Goal: Download file/media: Download file/media

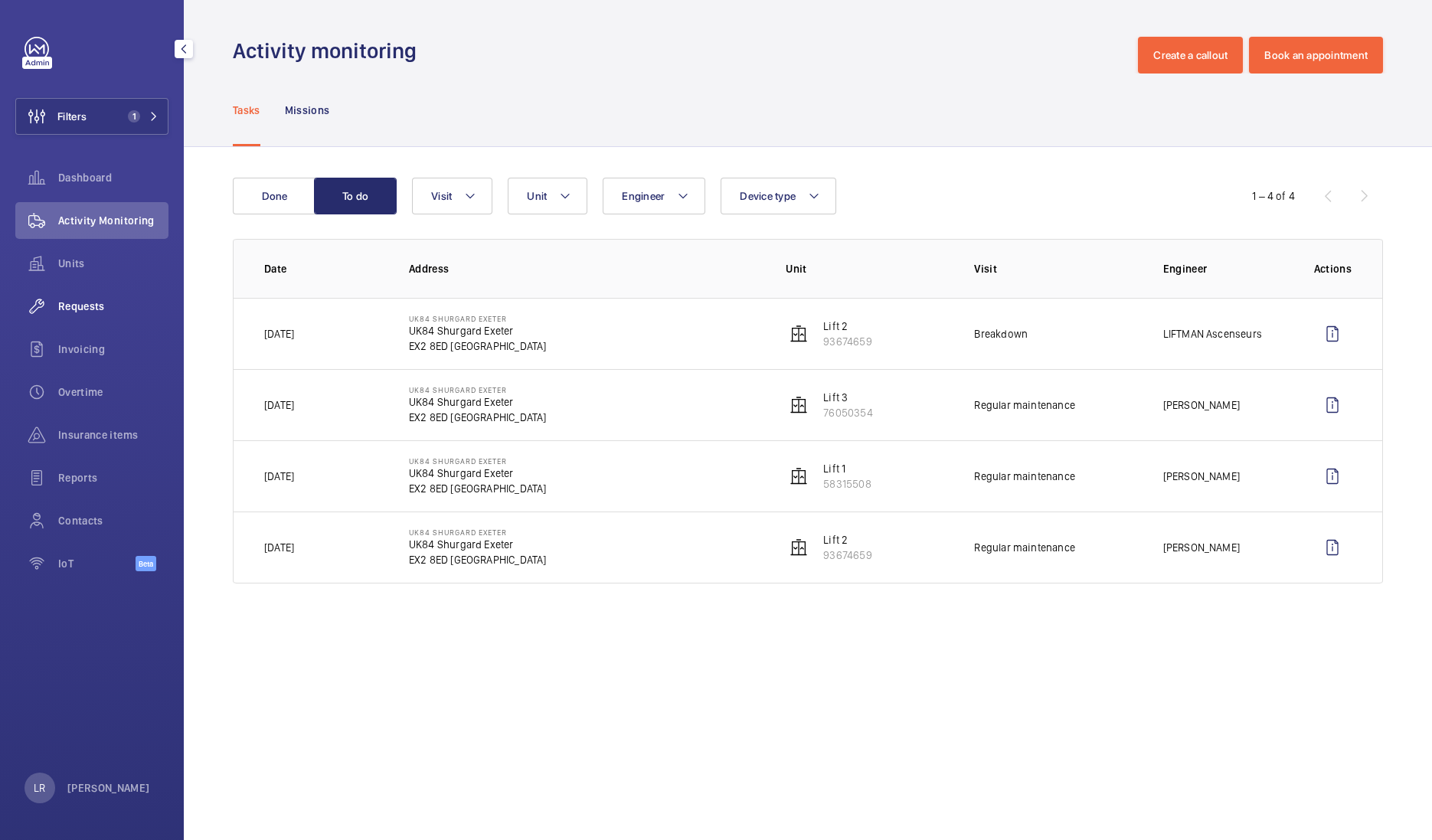
drag, startPoint x: 108, startPoint y: 299, endPoint x: 130, endPoint y: 316, distance: 27.8
click at [108, 299] on span "Requests" at bounding box center [113, 306] width 110 height 15
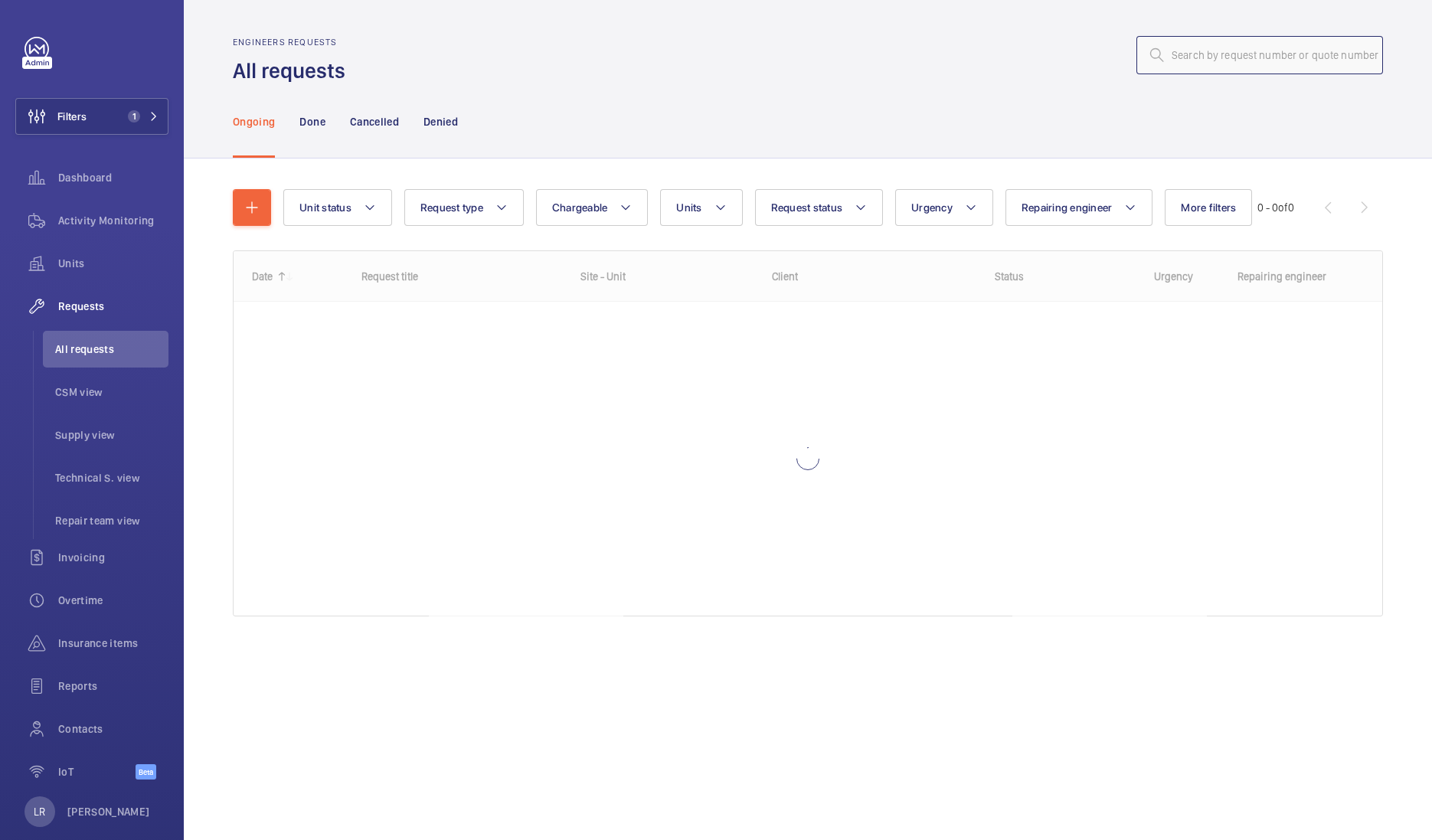
click at [1287, 45] on input "text" at bounding box center [1259, 55] width 246 height 39
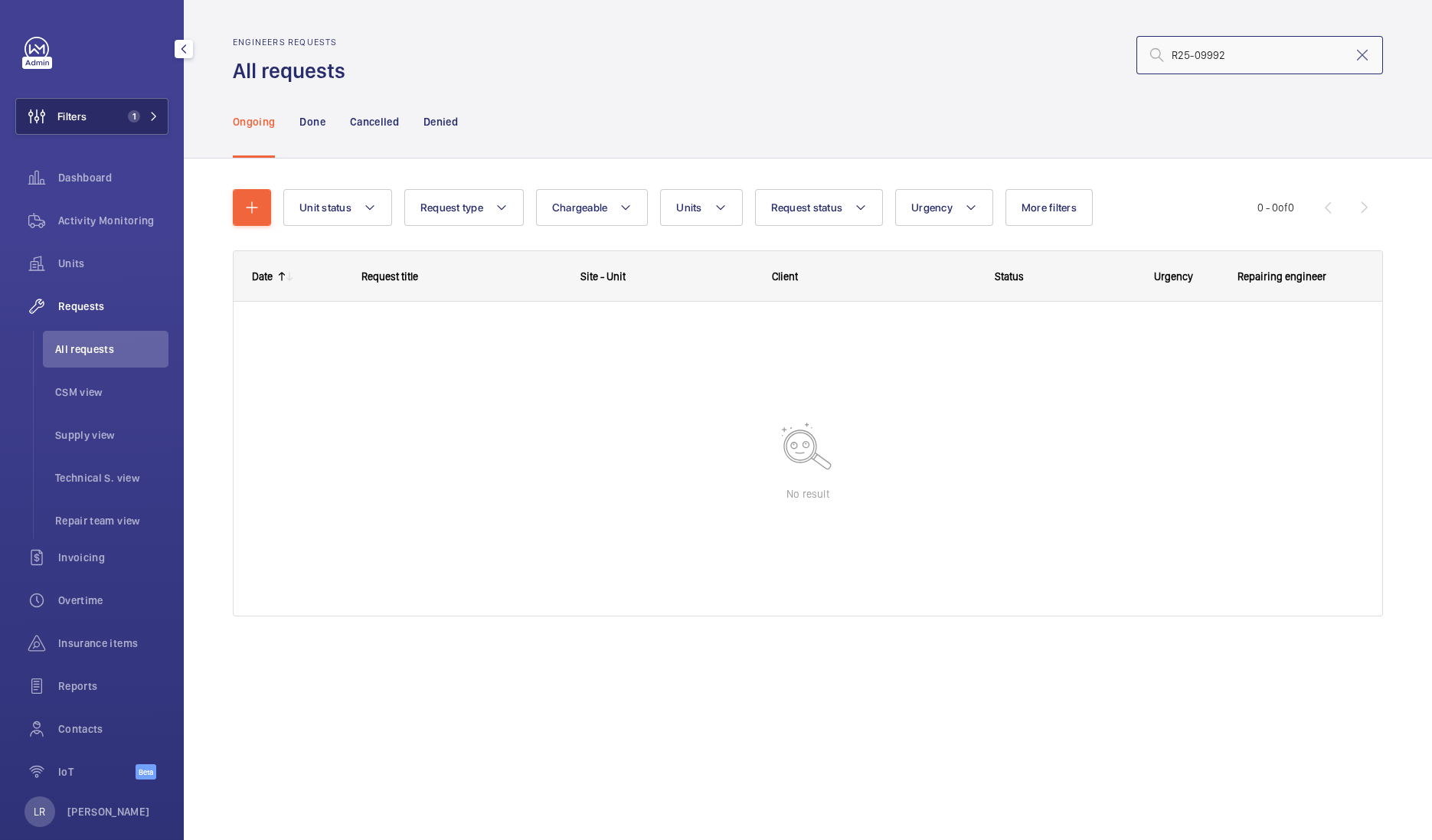
type input "R25-09992"
click at [138, 115] on span "1" at bounding box center [140, 116] width 37 height 12
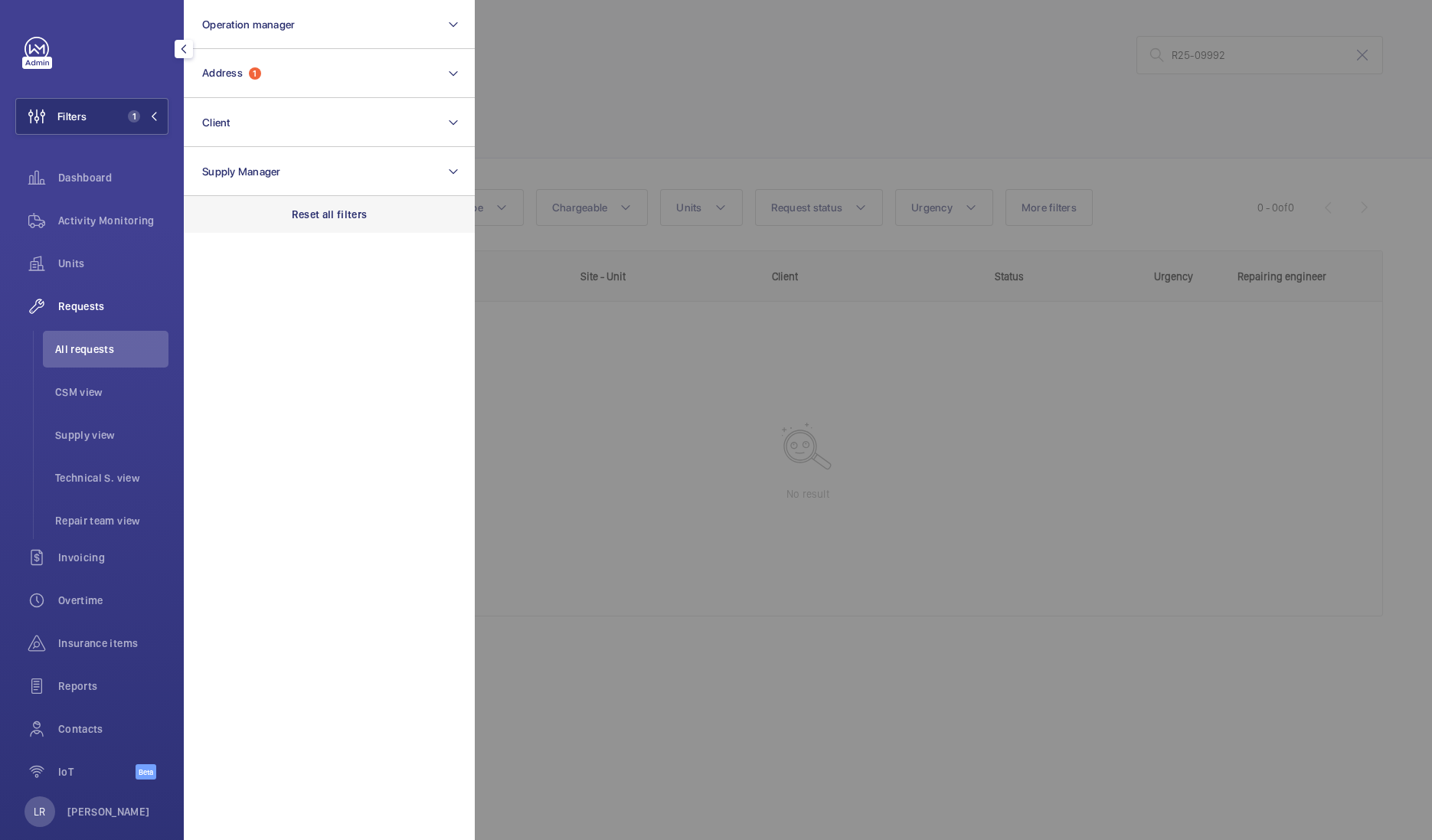
click at [249, 214] on div "Reset all filters" at bounding box center [329, 215] width 291 height 37
click at [970, 131] on div at bounding box center [1190, 420] width 1432 height 840
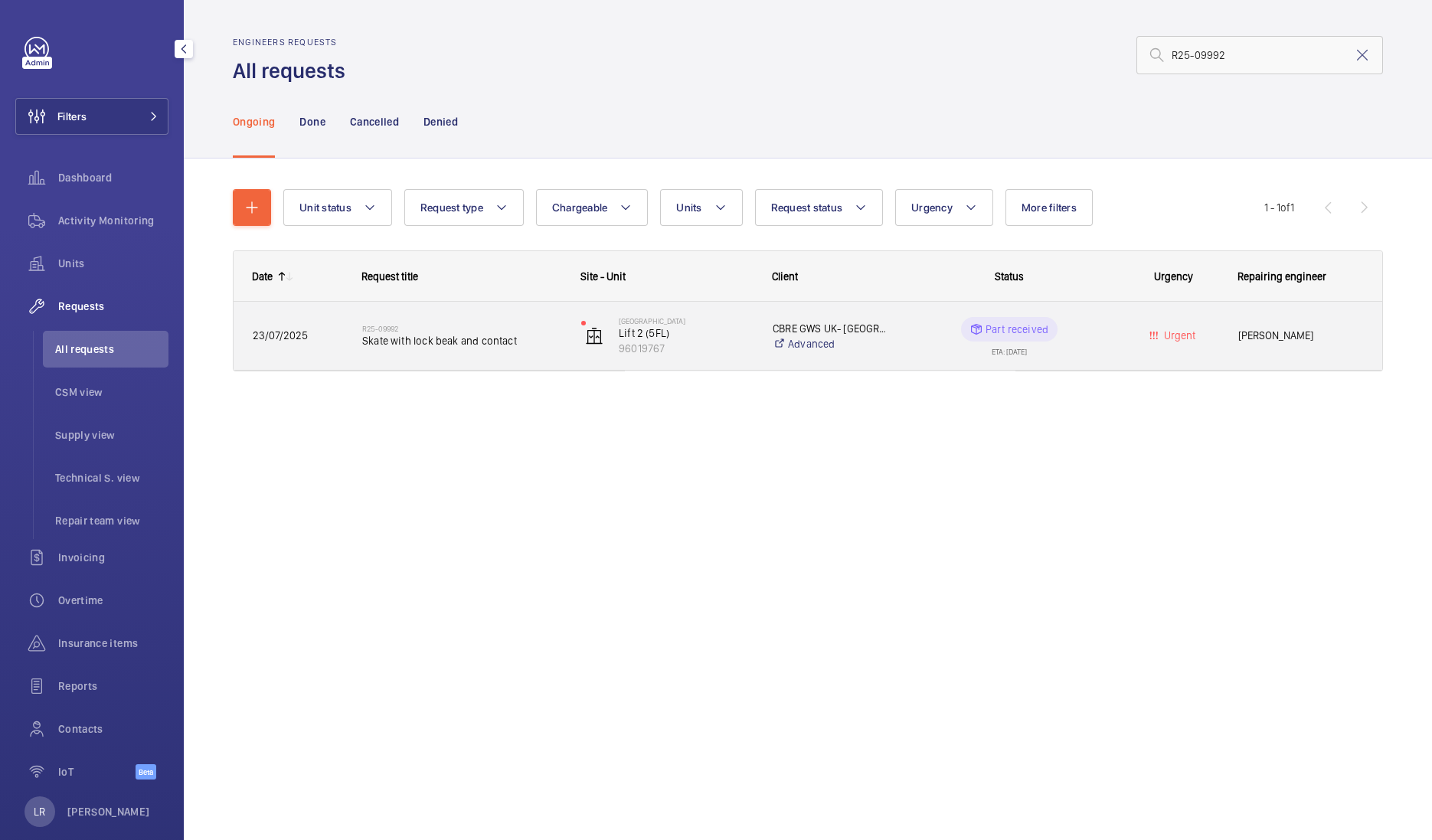
click at [441, 318] on div "R25-09992 Skate with lock beak and contact" at bounding box center [462, 335] width 199 height 45
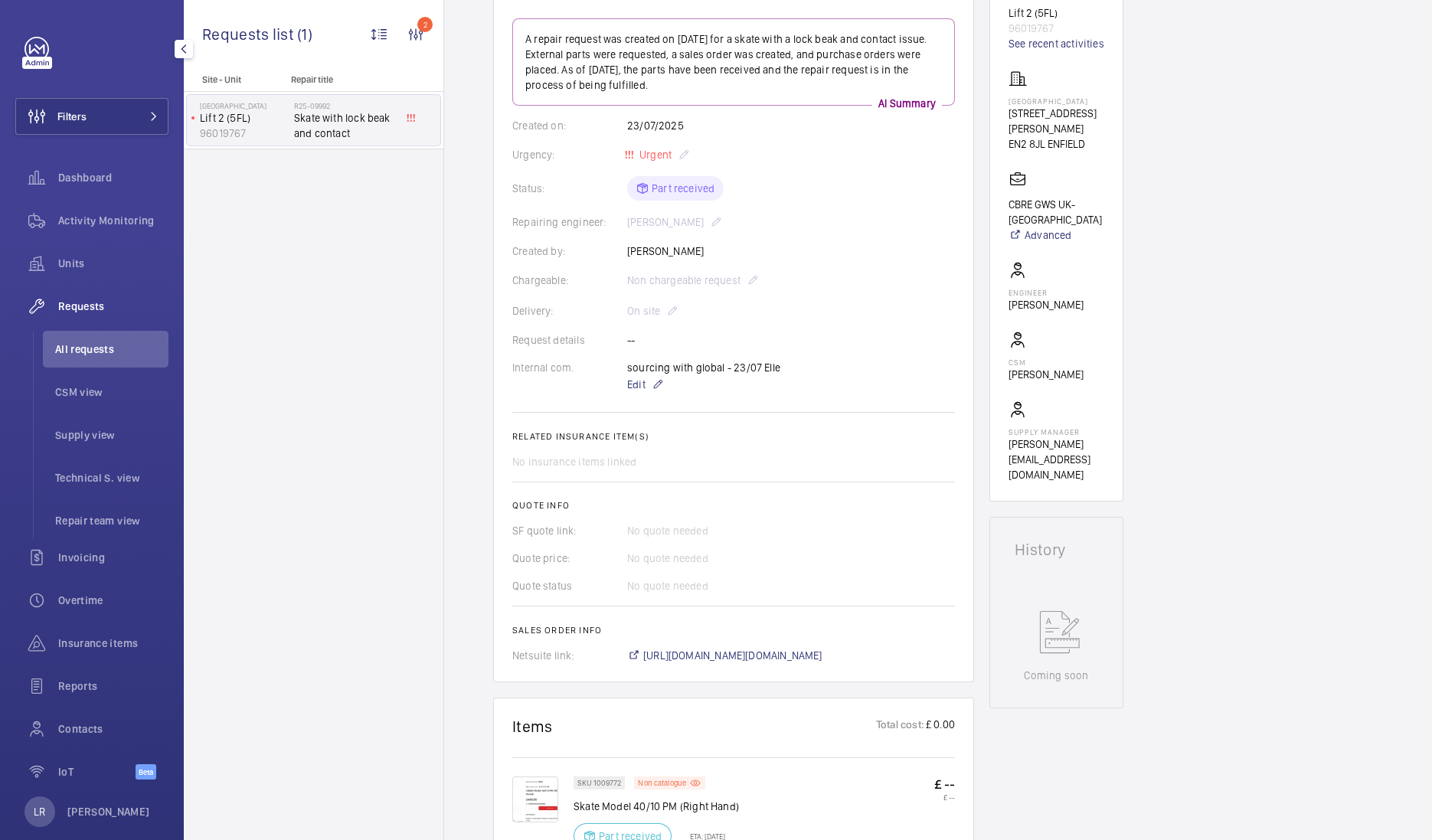
scroll to position [191, 0]
click at [710, 658] on span "[URL][DOMAIN_NAME][DOMAIN_NAME]" at bounding box center [732, 652] width 180 height 15
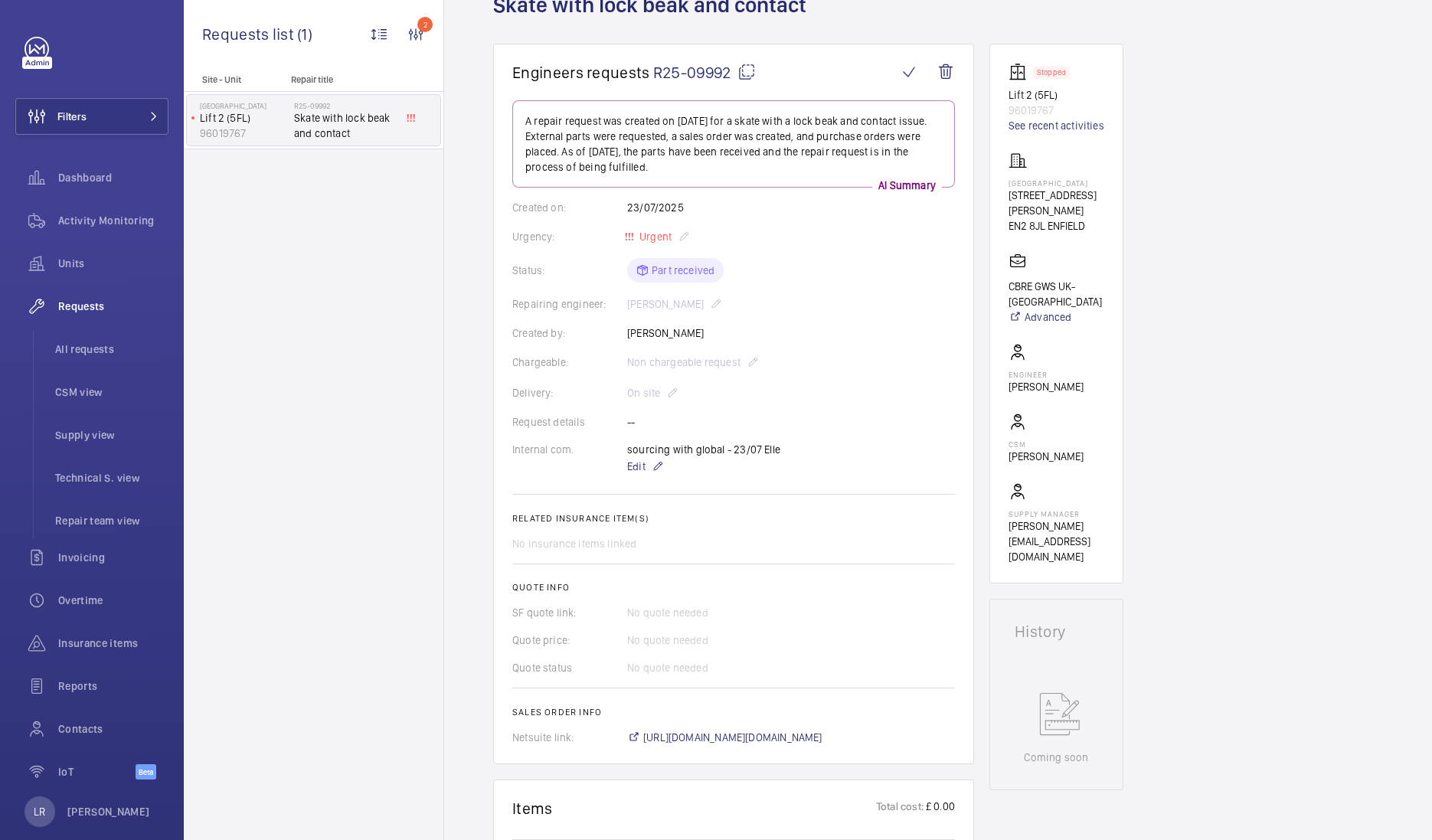
scroll to position [0, 0]
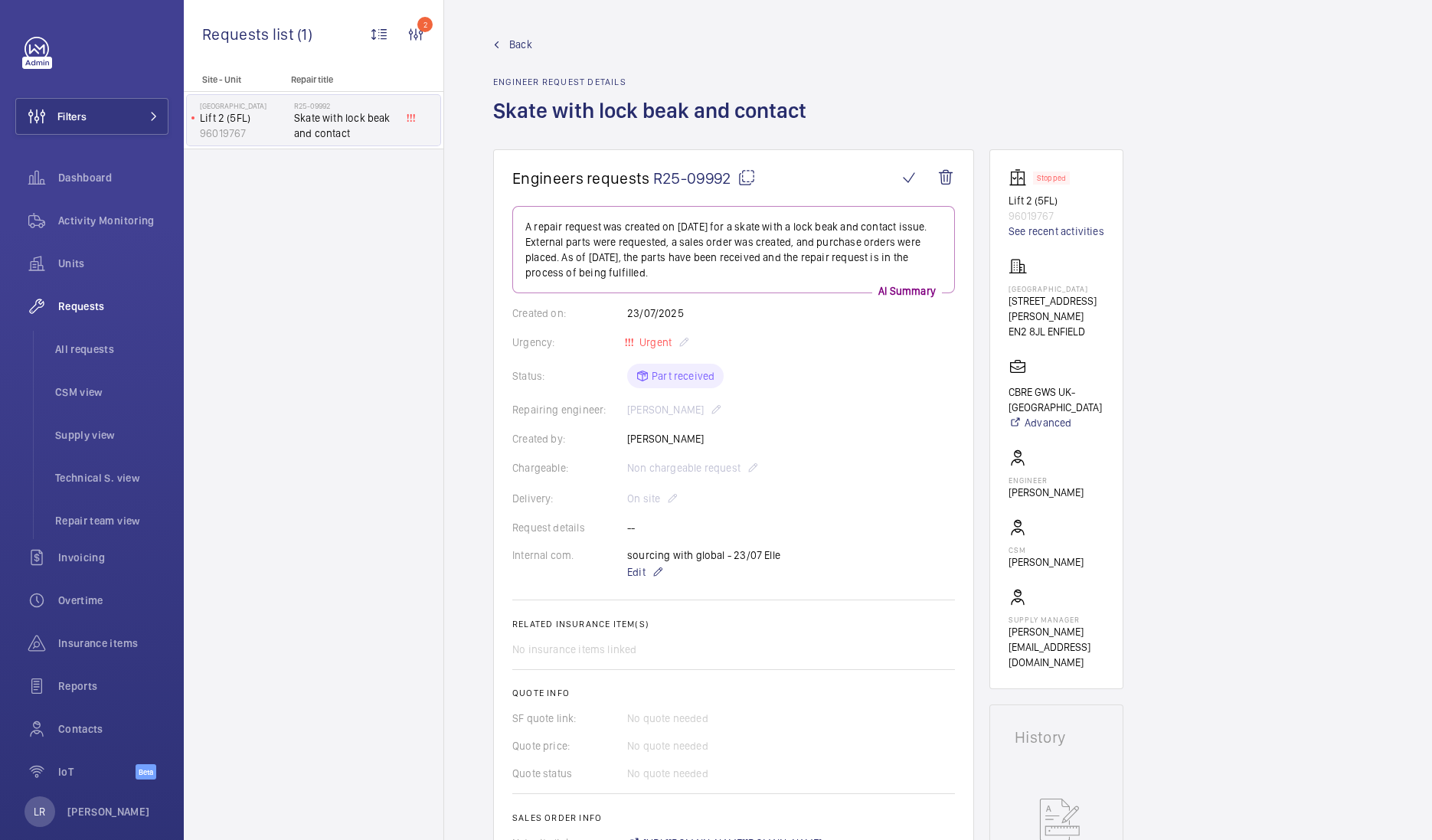
drag, startPoint x: 1090, startPoint y: 316, endPoint x: 1007, endPoint y: 307, distance: 83.5
click at [1007, 307] on wm-front-card "Stopped Lift 2 (5FL) 96019767 See recent activities [GEOGRAPHIC_DATA] [STREET_A…" at bounding box center [1055, 419] width 134 height 540
copy div "[STREET_ADDRESS][PERSON_NAME]"
click at [149, 112] on mat-icon at bounding box center [153, 116] width 9 height 9
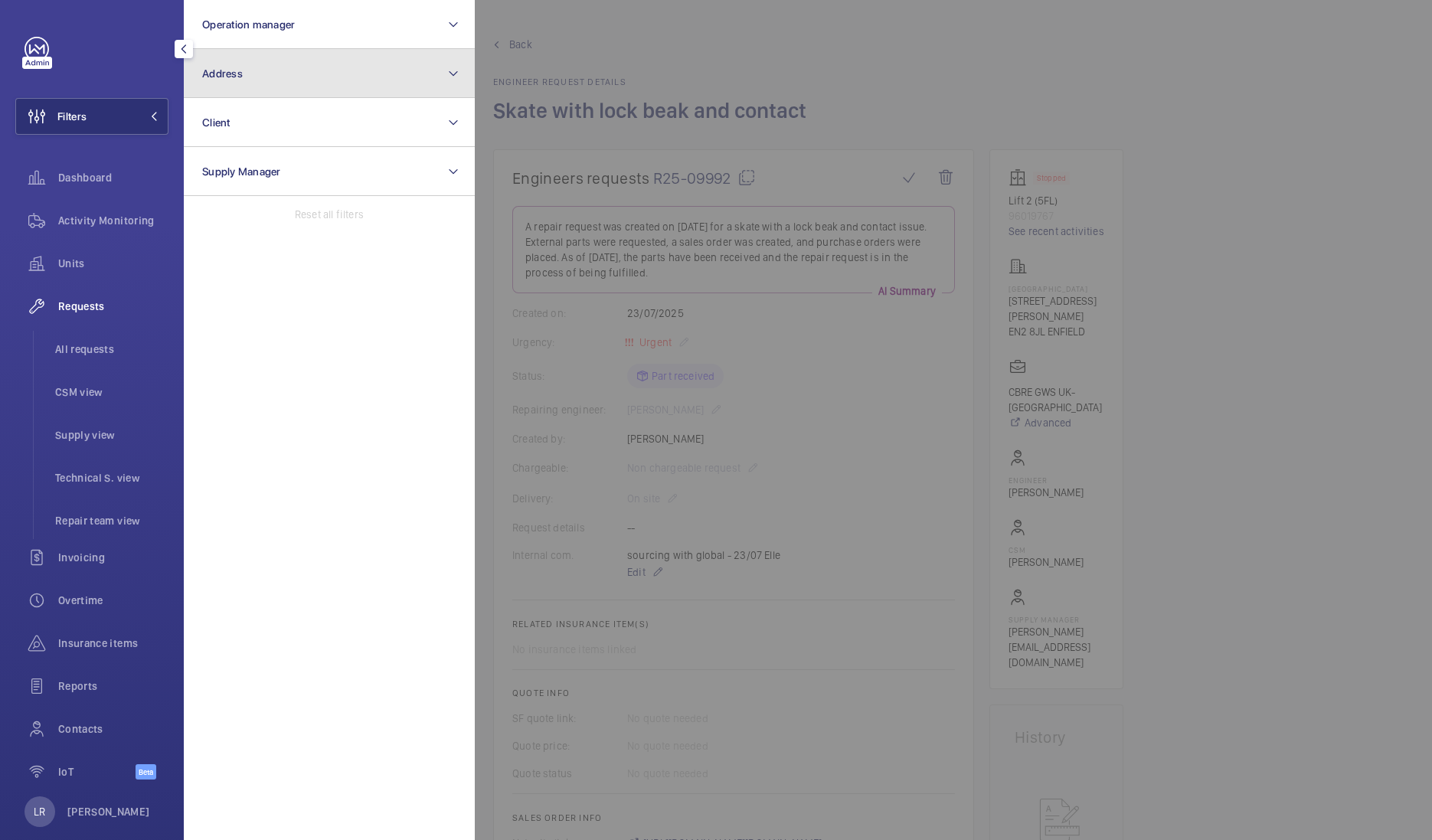
click at [227, 81] on button "Address" at bounding box center [329, 74] width 291 height 49
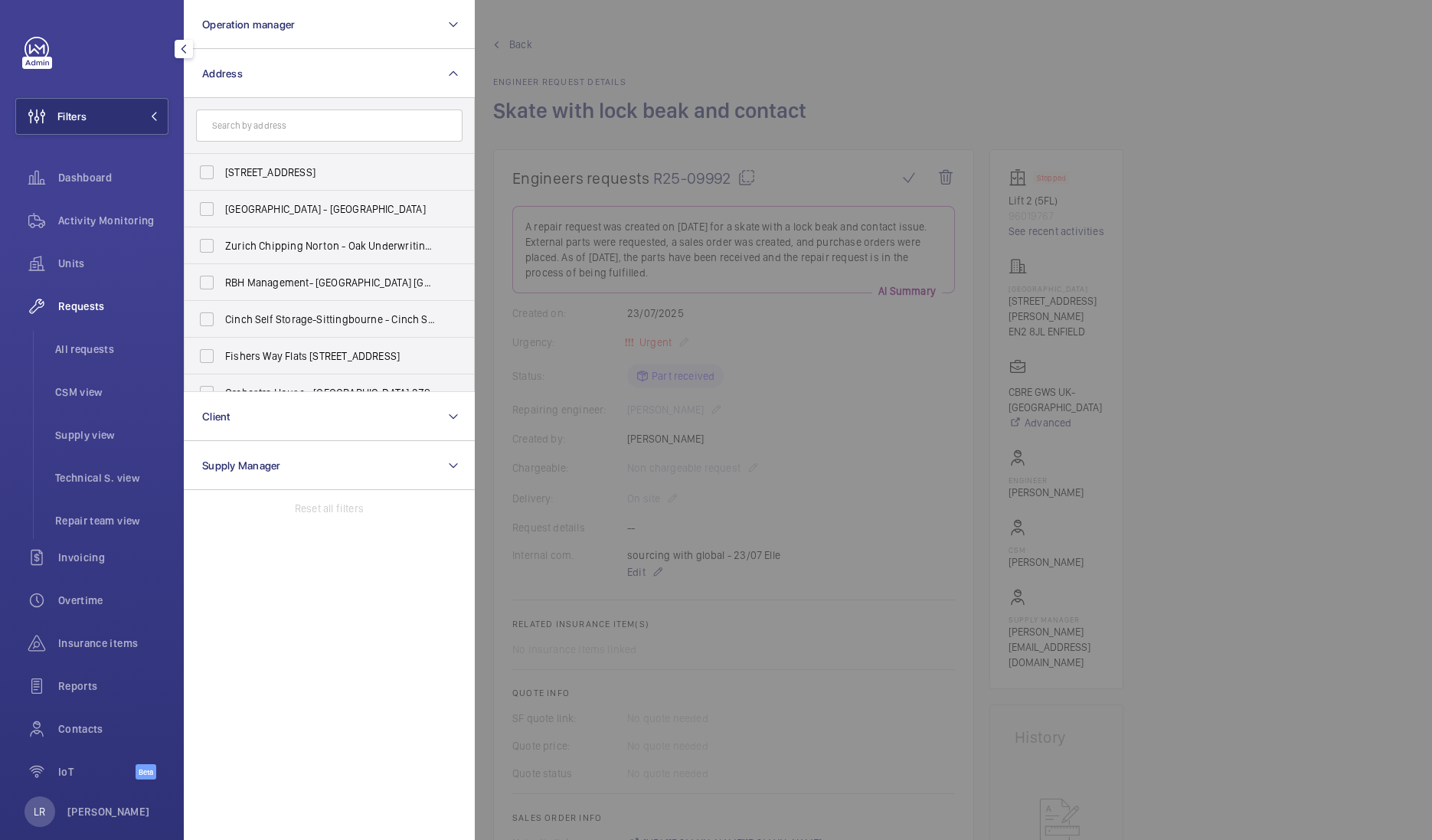
click at [341, 131] on input "text" at bounding box center [329, 125] width 266 height 32
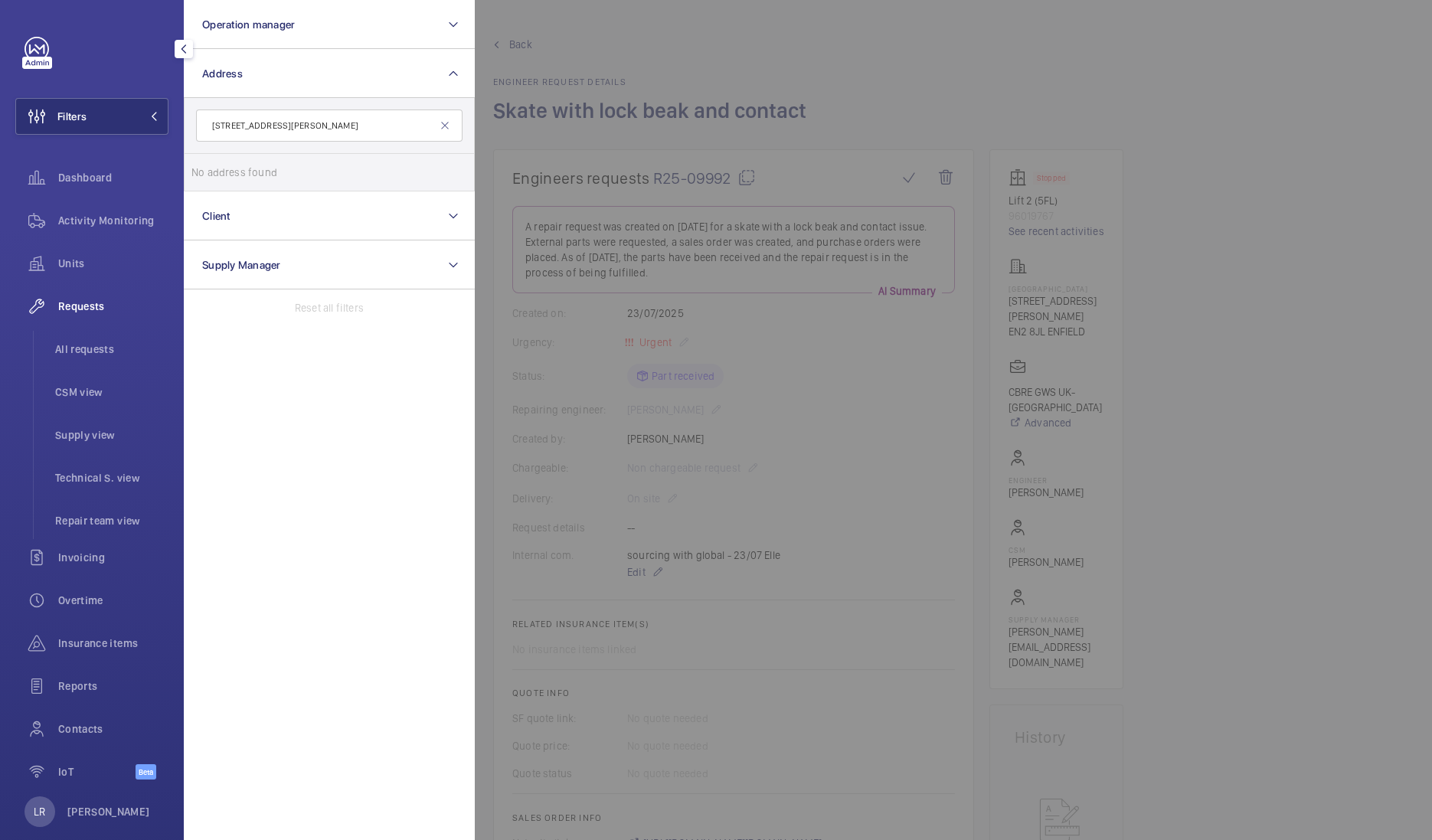
click at [283, 124] on input "[STREET_ADDRESS][PERSON_NAME]" at bounding box center [329, 125] width 266 height 32
drag, startPoint x: 278, startPoint y: 121, endPoint x: 210, endPoint y: 131, distance: 68.7
click at [210, 131] on input "[STREET_ADDRESS][PERSON_NAME]" at bounding box center [329, 125] width 266 height 32
click at [370, 131] on input "[STREET_ADDRESS][PERSON_NAME]" at bounding box center [329, 125] width 266 height 32
type input "127 The Ridgewa"
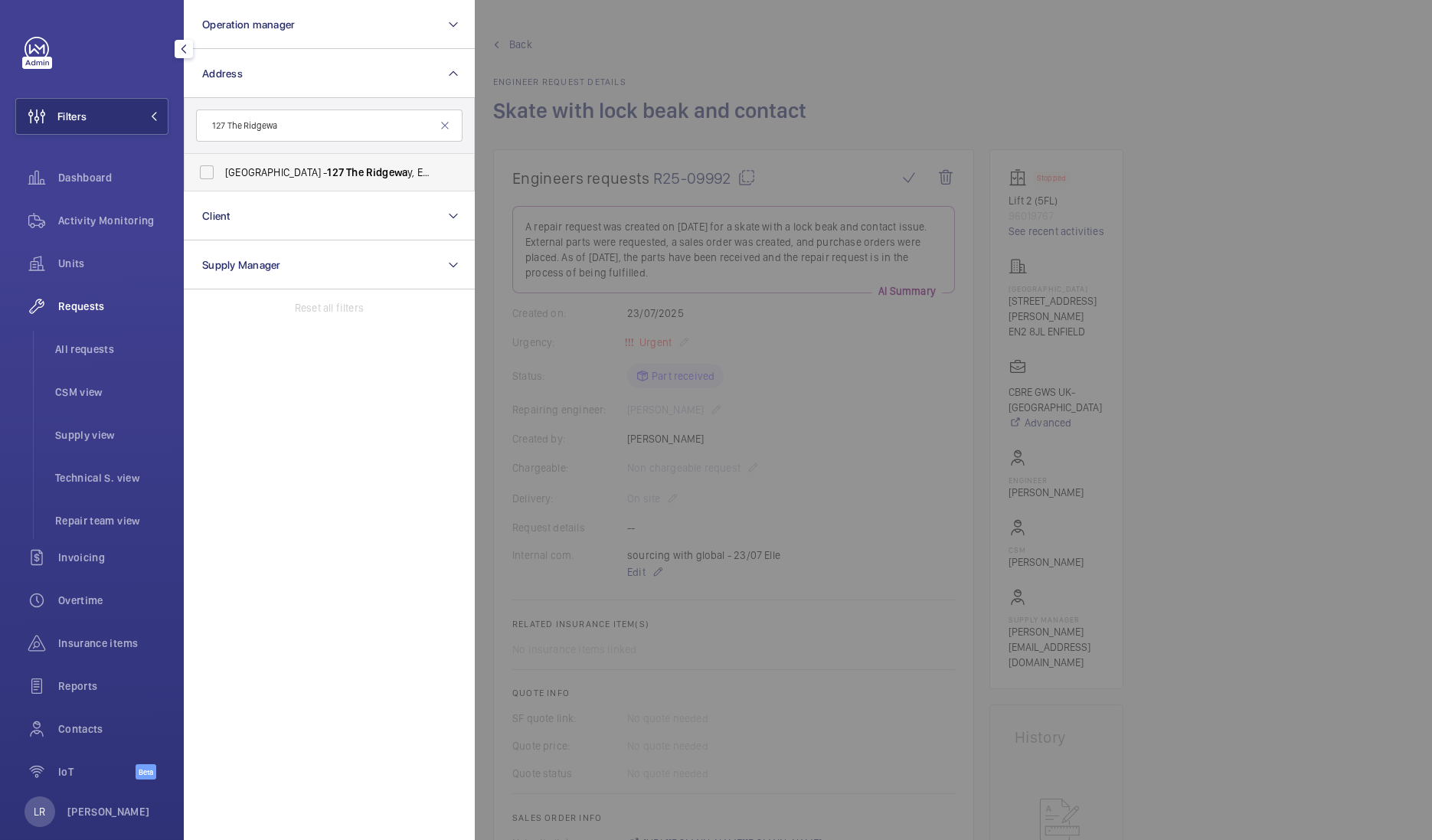
click at [323, 177] on span "[GEOGRAPHIC_DATA] - [STREET_ADDRESS]" at bounding box center [330, 172] width 210 height 15
click at [222, 177] on input "[GEOGRAPHIC_DATA] - [STREET_ADDRESS]" at bounding box center [207, 172] width 31 height 31
checkbox input "true"
click at [538, 126] on div at bounding box center [1190, 420] width 1432 height 840
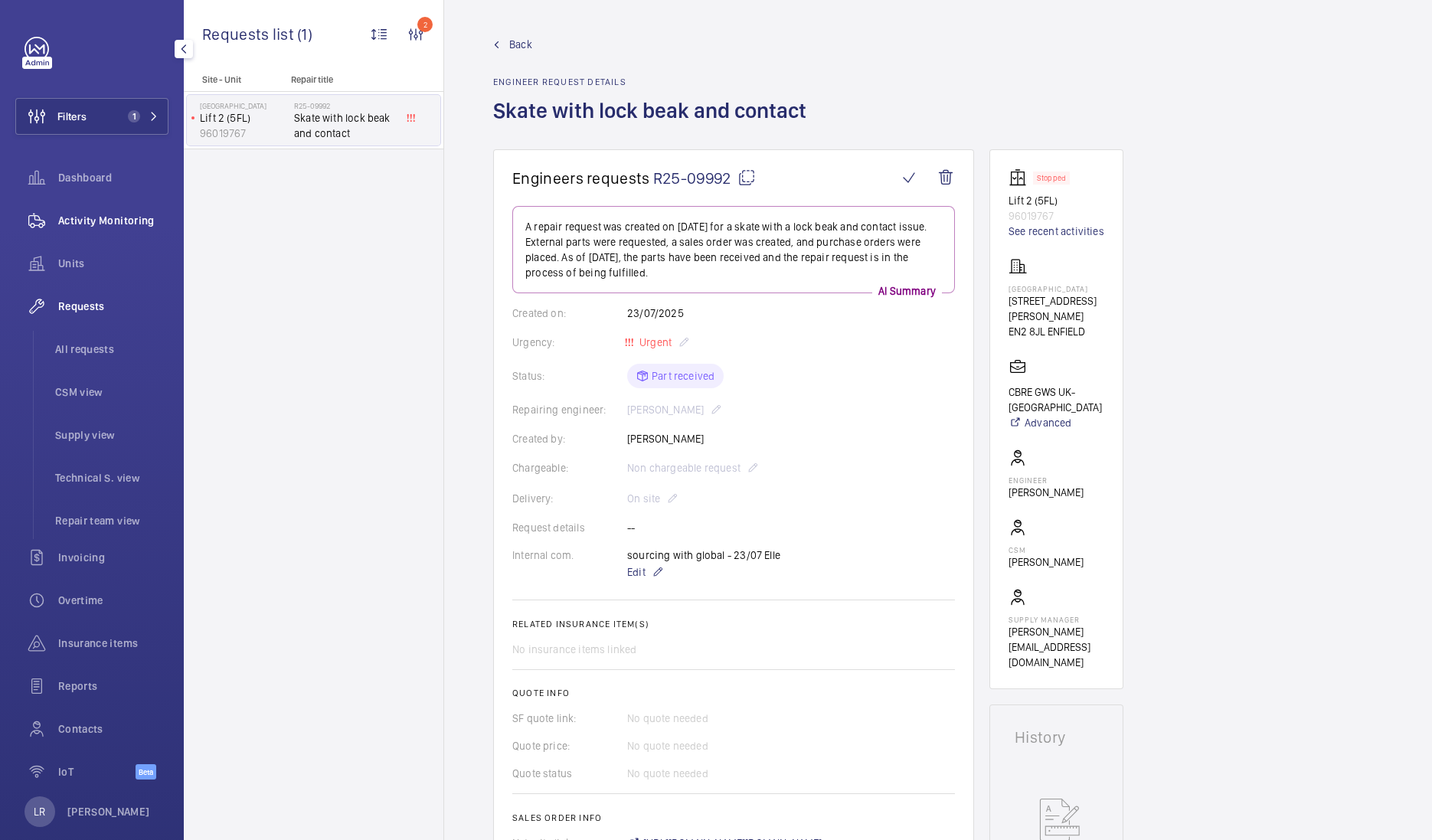
click at [84, 210] on div "Activity Monitoring" at bounding box center [91, 221] width 153 height 37
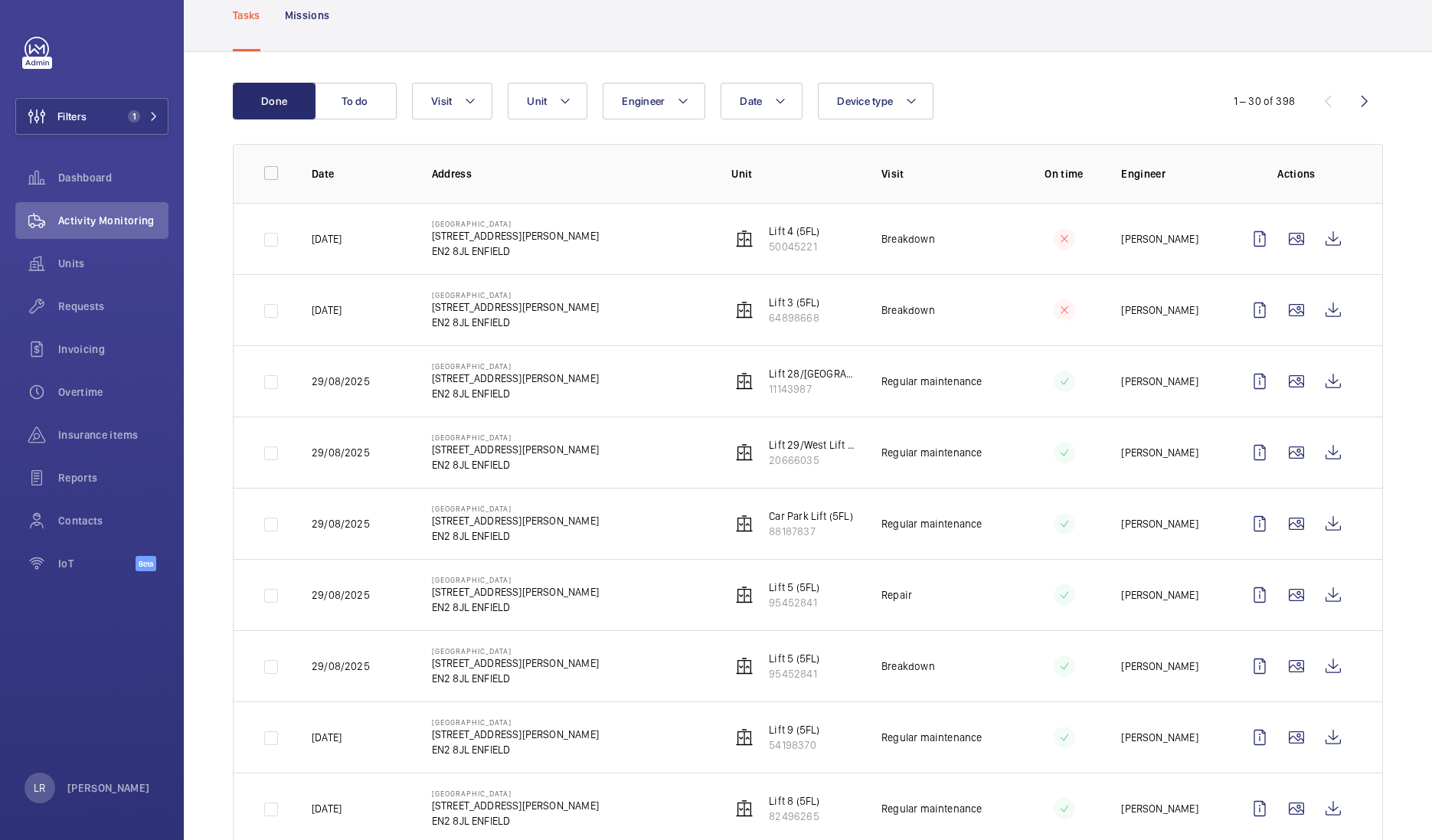
scroll to position [191, 0]
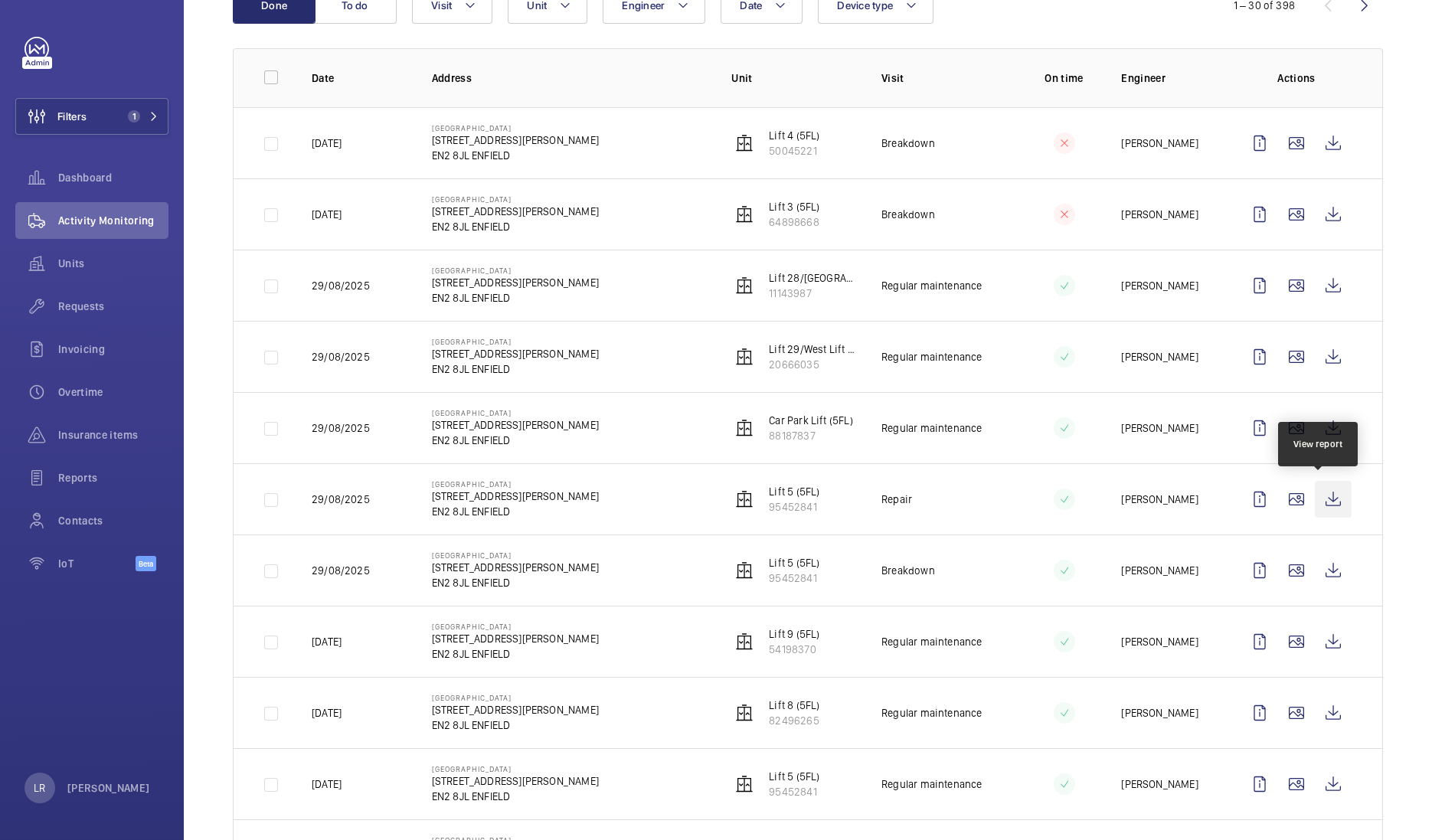
click at [1315, 495] on wm-front-icon-button at bounding box center [1333, 499] width 37 height 37
click at [565, 6] on mat-icon at bounding box center [565, 5] width 12 height 18
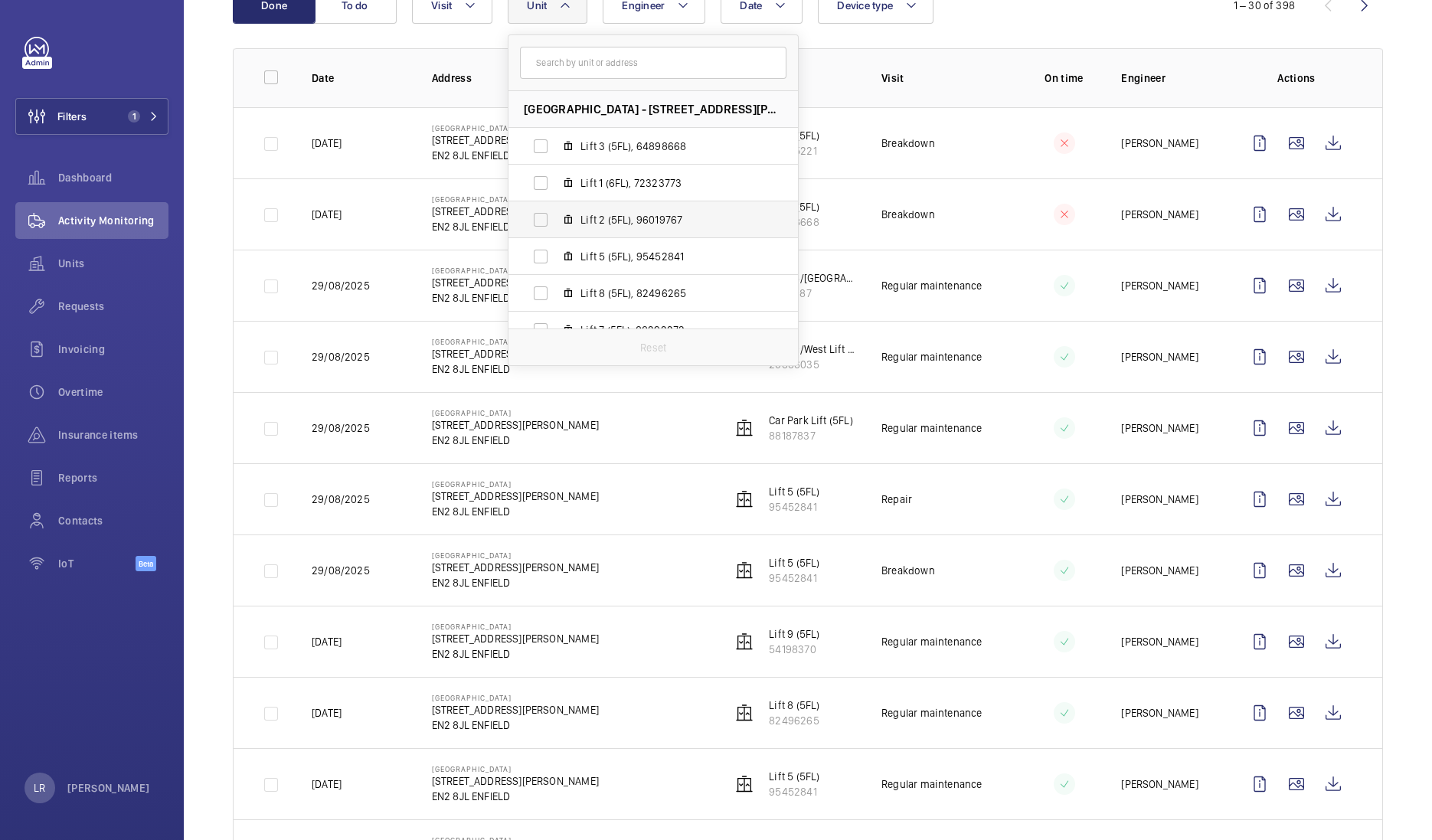
click at [561, 219] on label "Lift 2 (5FL), 96019767" at bounding box center [640, 220] width 265 height 37
click at [556, 219] on input "Lift 2 (5FL), 96019767" at bounding box center [540, 219] width 31 height 31
checkbox input "true"
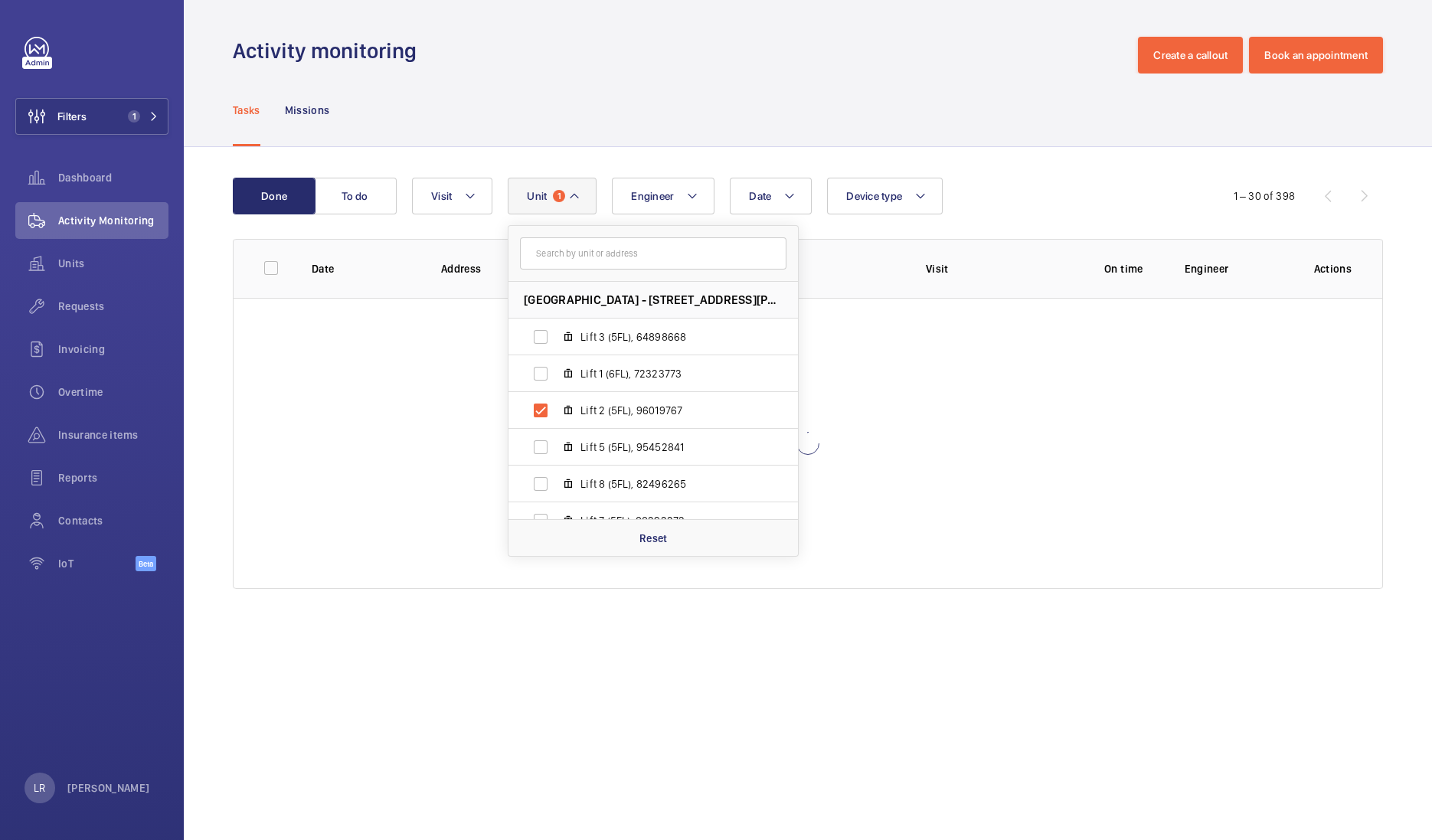
click at [454, 467] on div at bounding box center [808, 443] width 1148 height 291
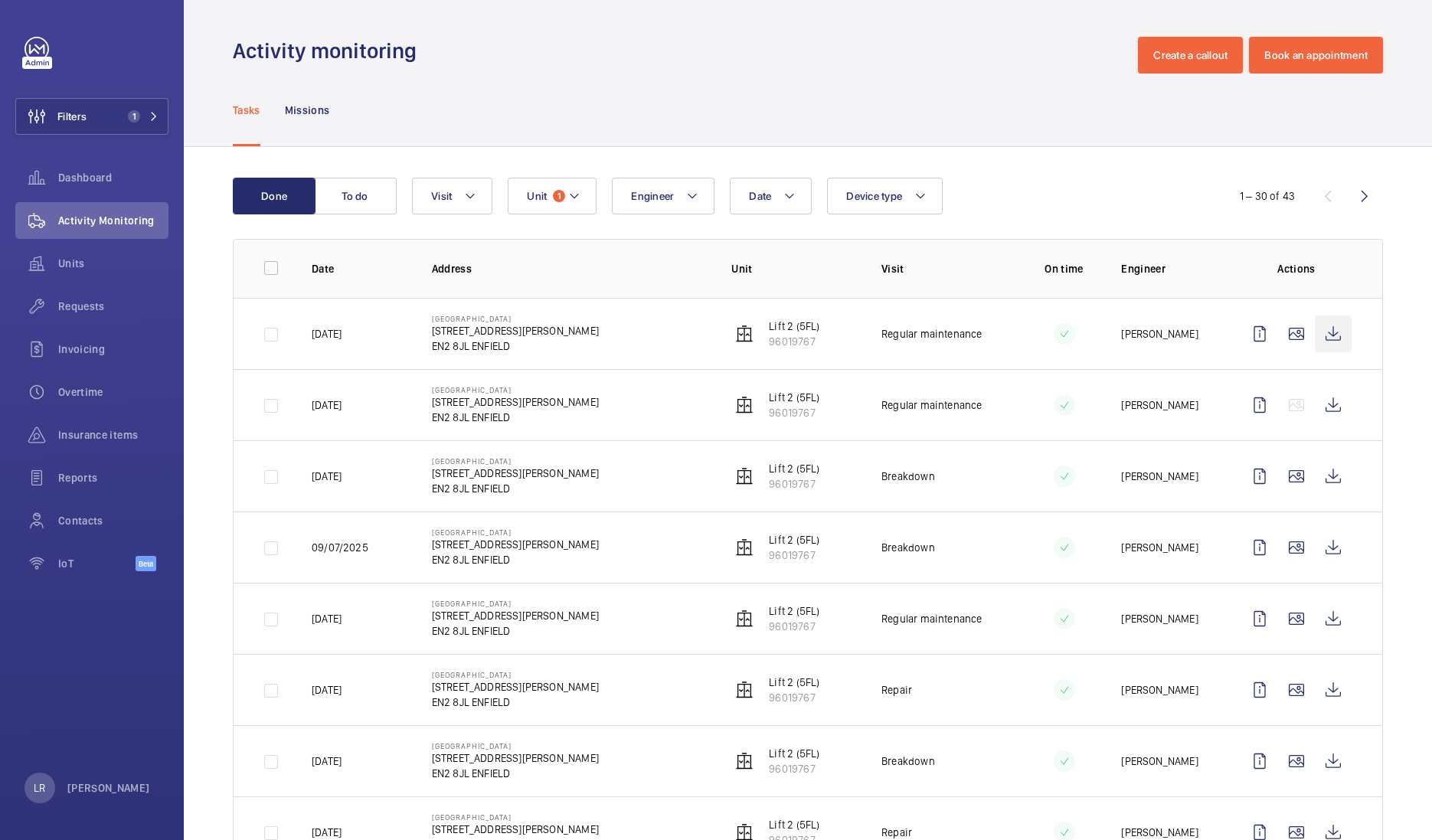
click at [1331, 335] on wm-front-icon-button at bounding box center [1333, 334] width 37 height 37
